Goal: Use online tool/utility

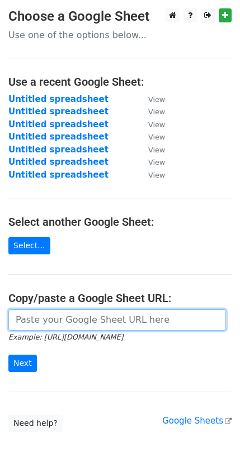
click at [58, 316] on input "url" at bounding box center [117, 319] width 218 height 21
paste input "[URL][DOMAIN_NAME]"
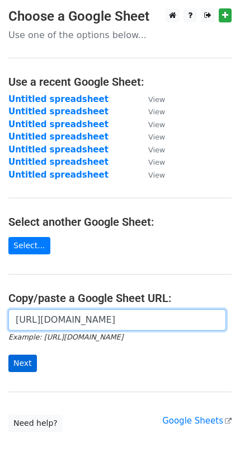
type input "[URL][DOMAIN_NAME]"
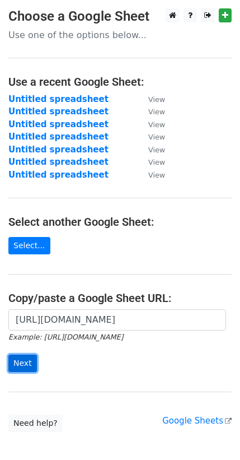
click at [18, 354] on input "Next" at bounding box center [22, 362] width 29 height 17
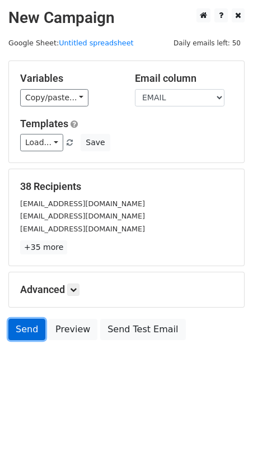
click at [20, 319] on link "Send" at bounding box center [26, 329] width 37 height 21
